Goal: Navigation & Orientation: Find specific page/section

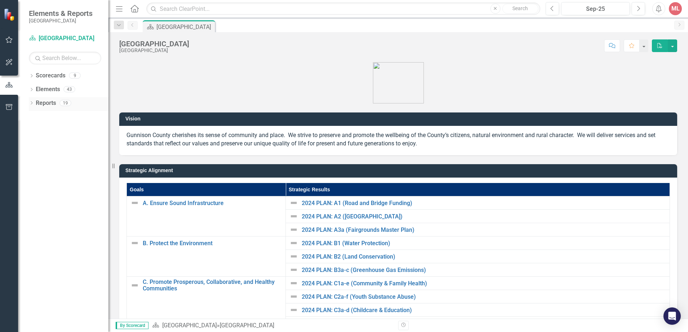
click at [49, 100] on link "Reports" at bounding box center [46, 103] width 20 height 8
click at [48, 102] on link "Reports" at bounding box center [46, 103] width 20 height 8
click at [33, 102] on icon "Dropdown" at bounding box center [31, 104] width 5 height 4
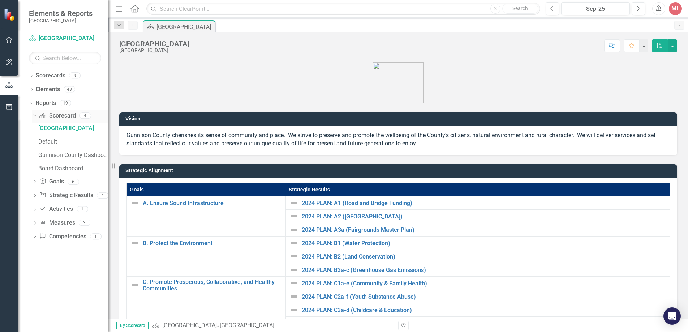
click at [35, 115] on icon at bounding box center [34, 116] width 3 height 2
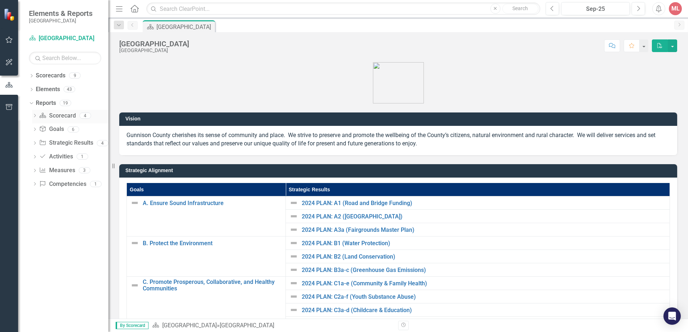
click at [35, 115] on icon at bounding box center [35, 115] width 2 height 3
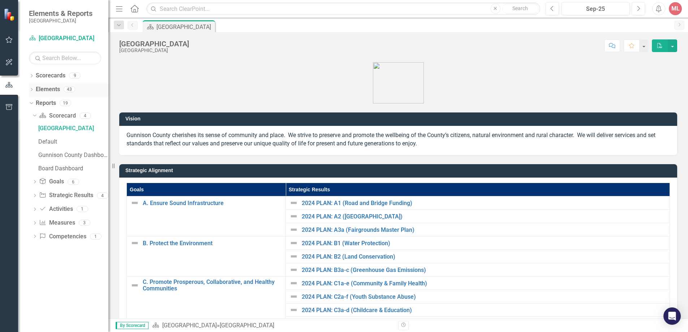
click at [33, 86] on div "Dropdown Elements 43" at bounding box center [69, 91] width 80 height 14
click at [33, 90] on icon "Dropdown" at bounding box center [31, 90] width 5 height 4
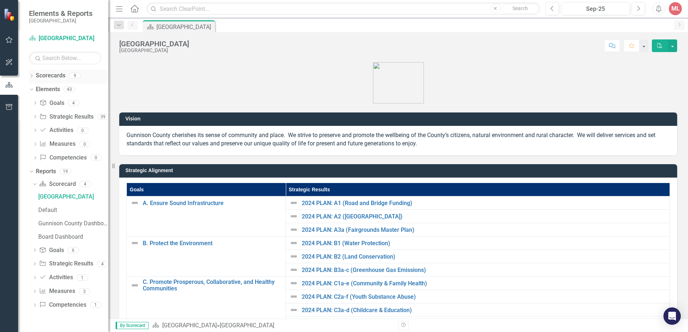
click at [33, 73] on div "Dropdown" at bounding box center [31, 76] width 5 height 6
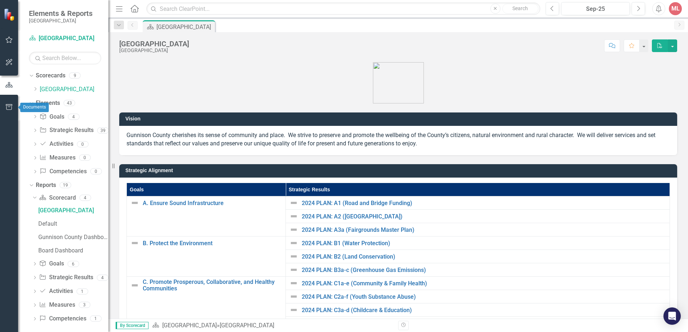
click at [8, 109] on icon "button" at bounding box center [9, 107] width 8 height 6
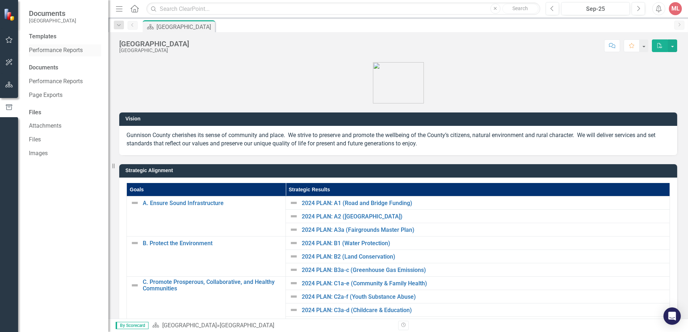
click at [72, 47] on link "Performance Reports" at bounding box center [65, 50] width 72 height 8
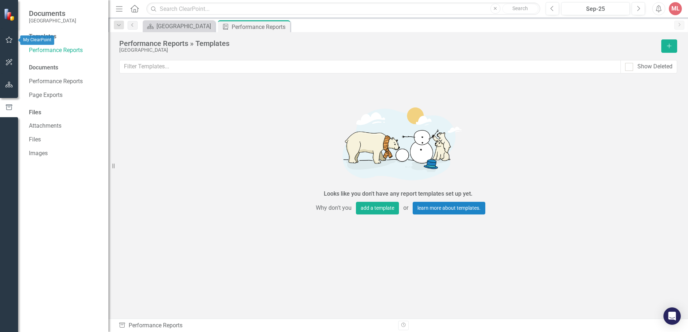
click at [8, 39] on icon "button" at bounding box center [9, 40] width 8 height 6
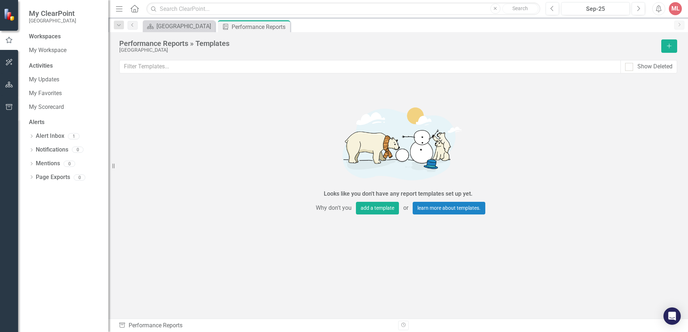
click at [55, 37] on div "Workspaces" at bounding box center [45, 37] width 32 height 8
click at [50, 48] on link "My Workspace" at bounding box center [65, 50] width 72 height 8
